Goal: Information Seeking & Learning: Learn about a topic

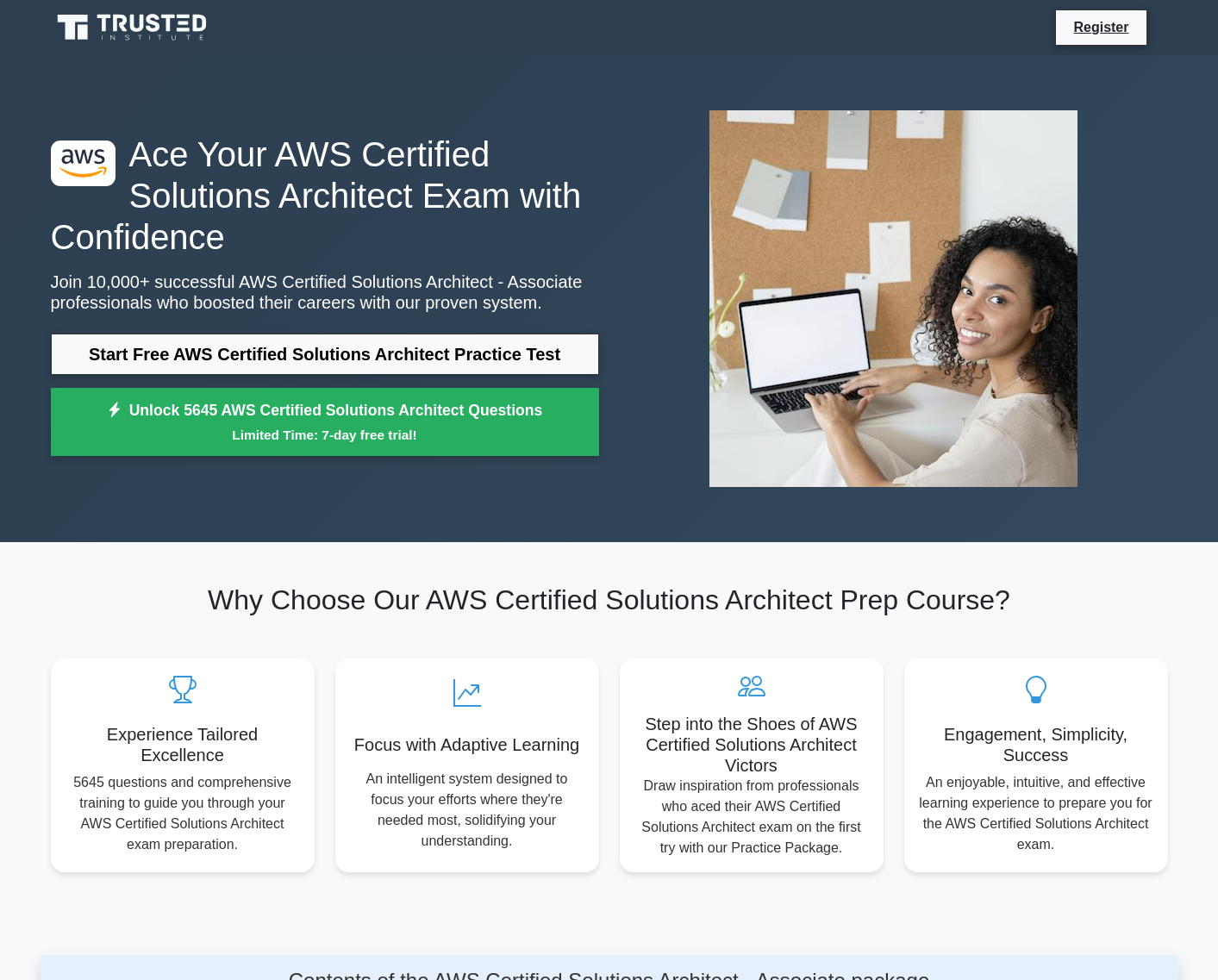
click at [146, 907] on section "Why Choose Our AWS Certified Solutions Architect Prep Course? Experience Tailor…" at bounding box center [609, 728] width 1138 height 371
click at [210, 908] on section "Why Choose Our AWS Certified Solutions Architect Prep Course? Experience Tailor…" at bounding box center [609, 728] width 1138 height 371
